Goal: Check status: Check status

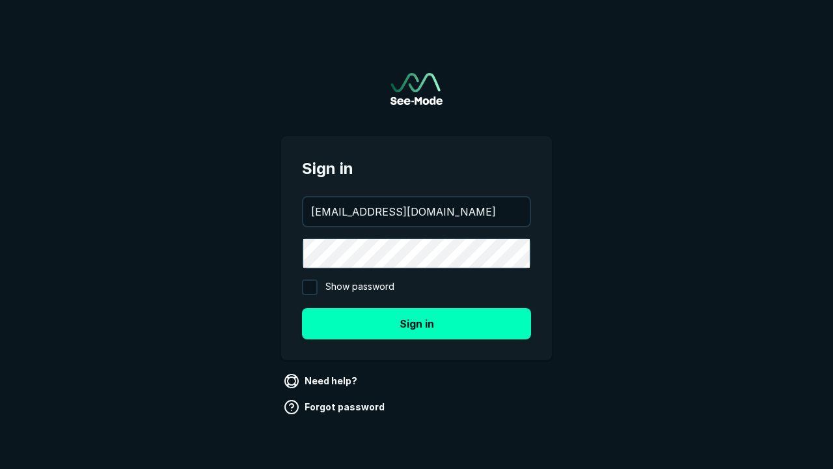
type input "[EMAIL_ADDRESS][DOMAIN_NAME]"
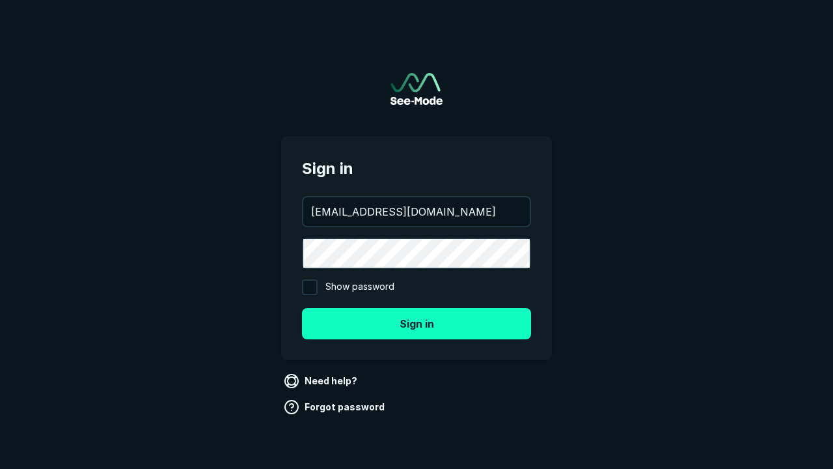
click at [417, 323] on button "Sign in" at bounding box center [416, 323] width 229 height 31
